Goal: Task Accomplishment & Management: Use online tool/utility

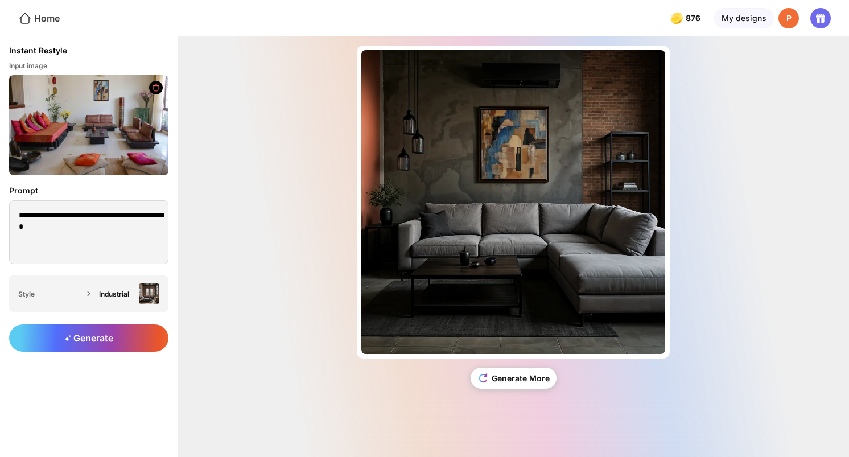
click at [51, 22] on div "Home" at bounding box center [39, 18] width 42 height 14
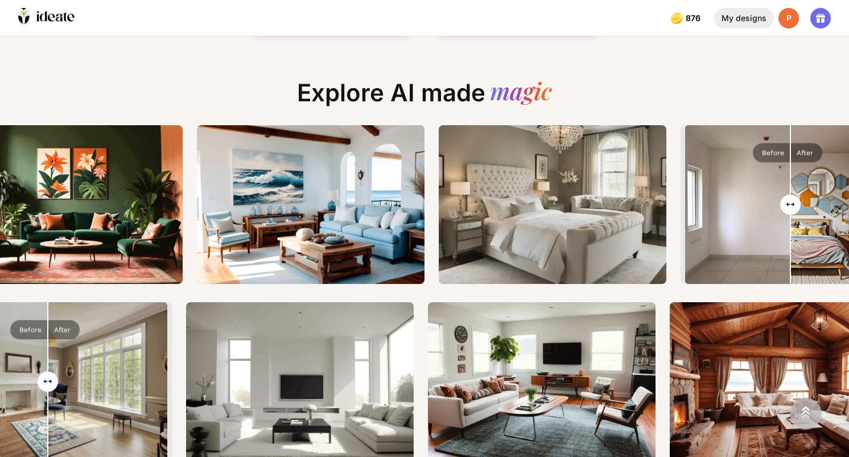
click at [733, 17] on div "My designs" at bounding box center [744, 18] width 60 height 20
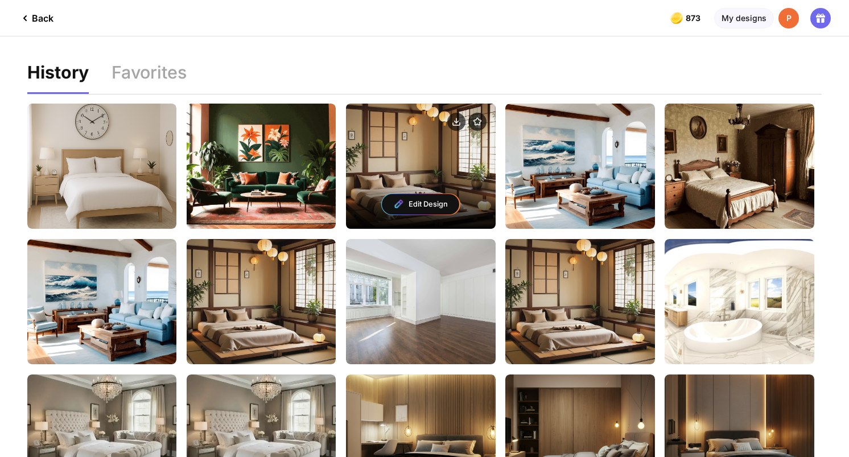
click at [426, 202] on div "Edit Design" at bounding box center [420, 204] width 77 height 20
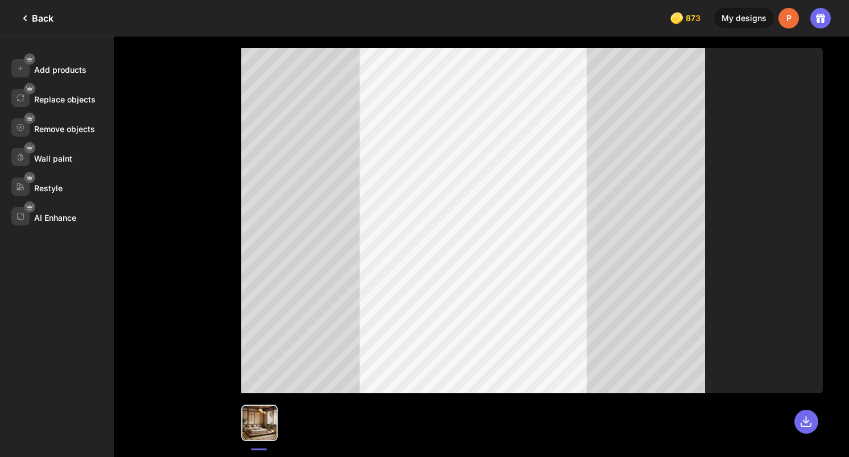
click at [48, 14] on div "Back" at bounding box center [35, 18] width 35 height 14
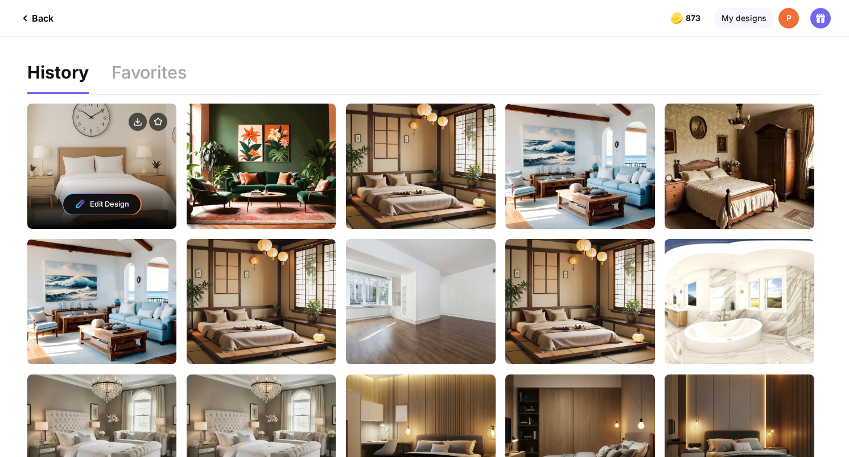
click at [108, 201] on div "Edit Design" at bounding box center [101, 204] width 77 height 20
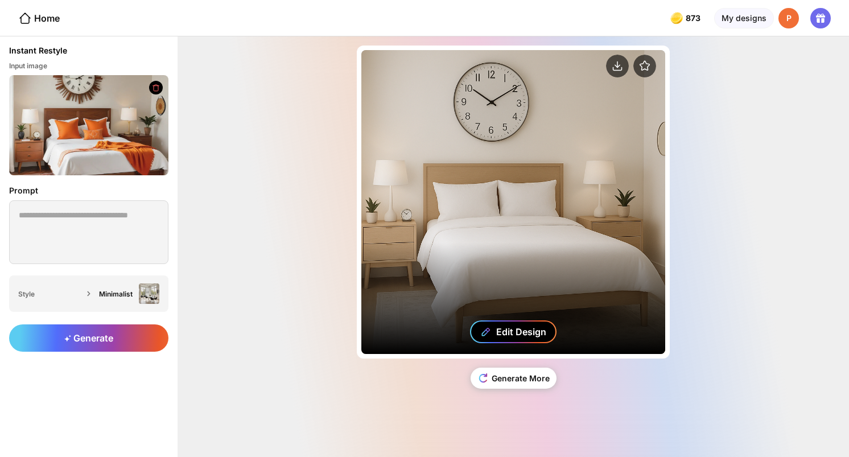
click at [512, 330] on div "Edit Design" at bounding box center [521, 331] width 50 height 11
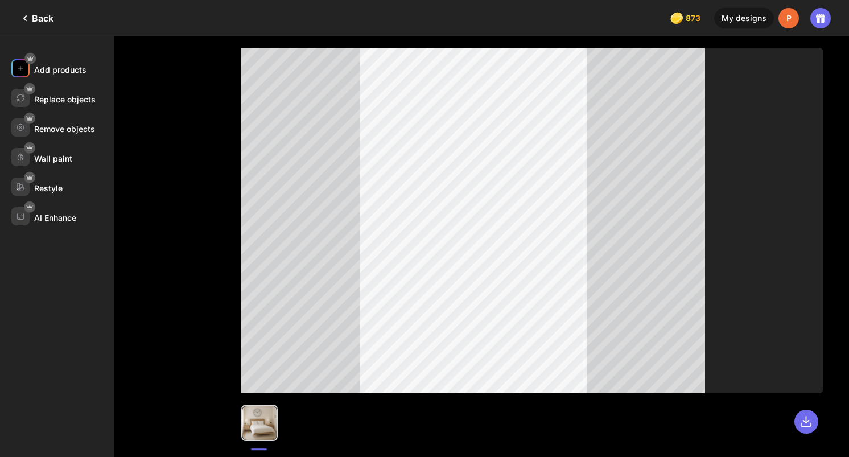
click at [76, 76] on div "Add products" at bounding box center [62, 68] width 102 height 18
